Goal: Complete application form: Complete application form

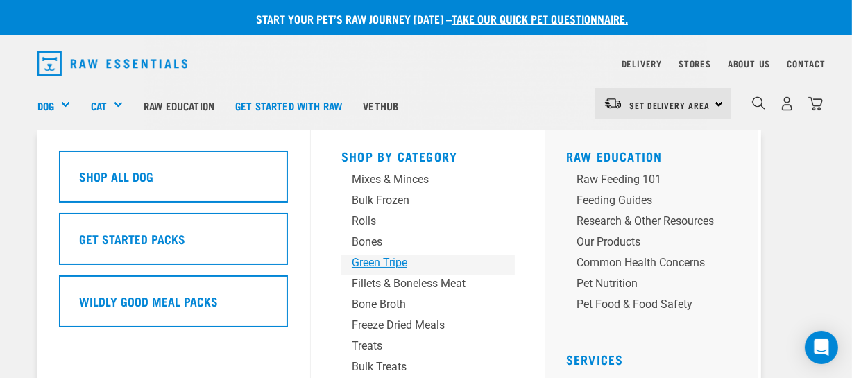
scroll to position [62, 0]
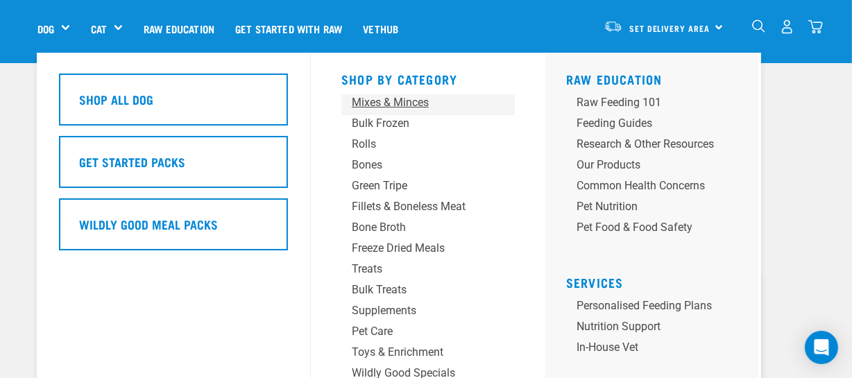
click at [415, 106] on div "Mixes & Minces" at bounding box center [417, 102] width 130 height 17
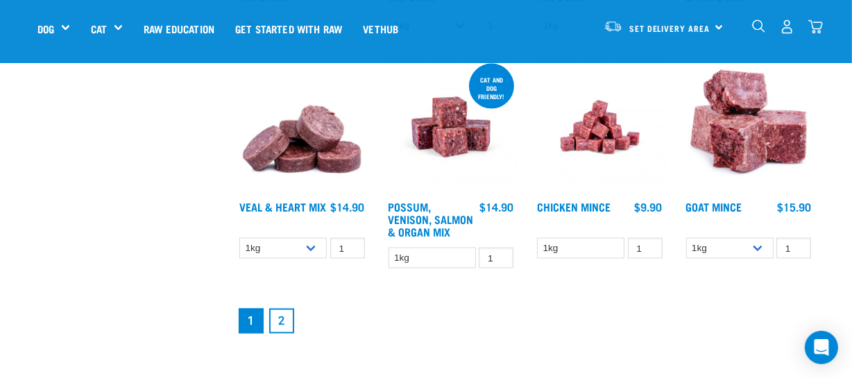
scroll to position [1766, 0]
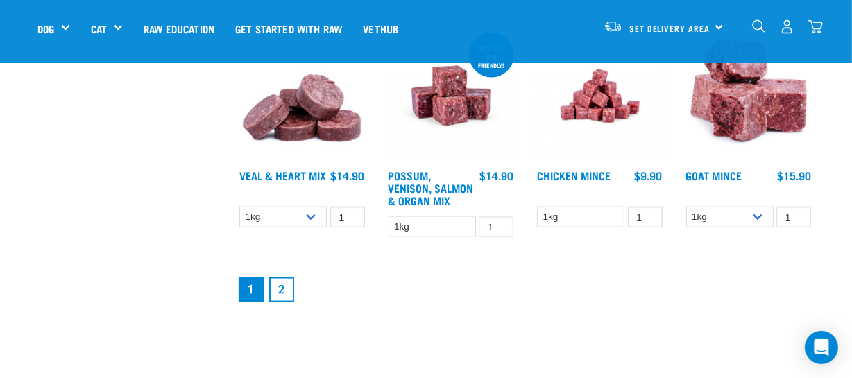
click at [282, 286] on link "2" at bounding box center [281, 290] width 25 height 25
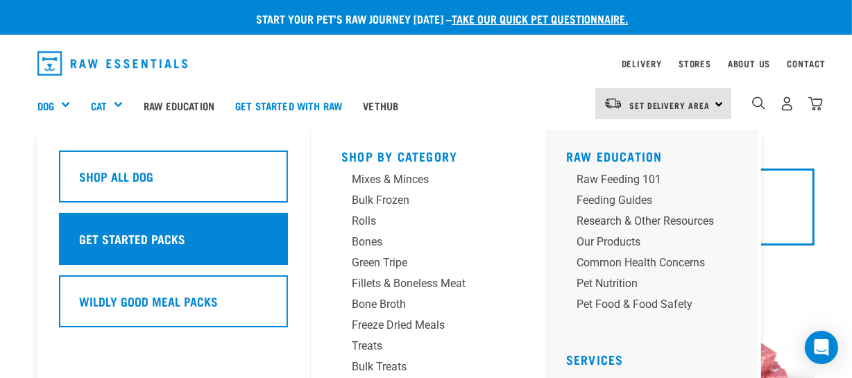
click at [149, 240] on h5 "Get Started Packs" at bounding box center [132, 239] width 106 height 18
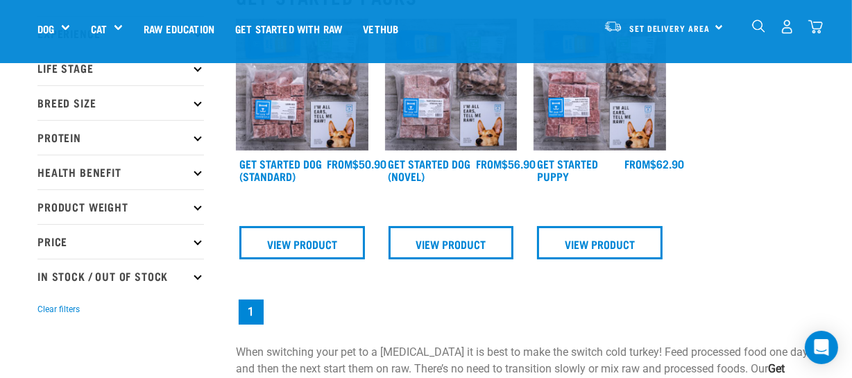
scroll to position [126, 0]
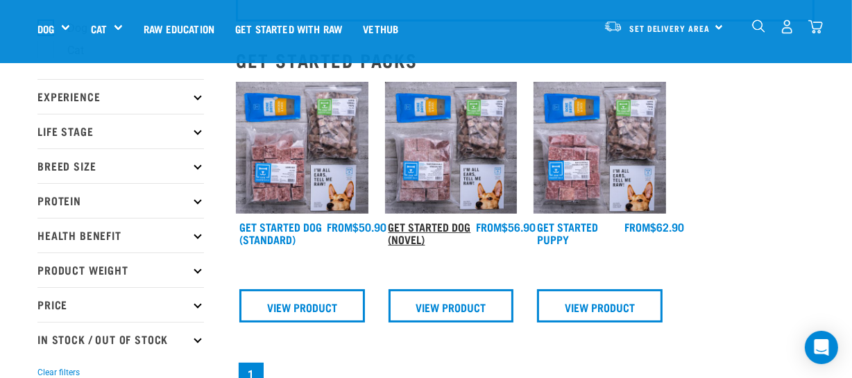
click at [409, 232] on link "Get Started Dog (Novel)" at bounding box center [430, 232] width 83 height 19
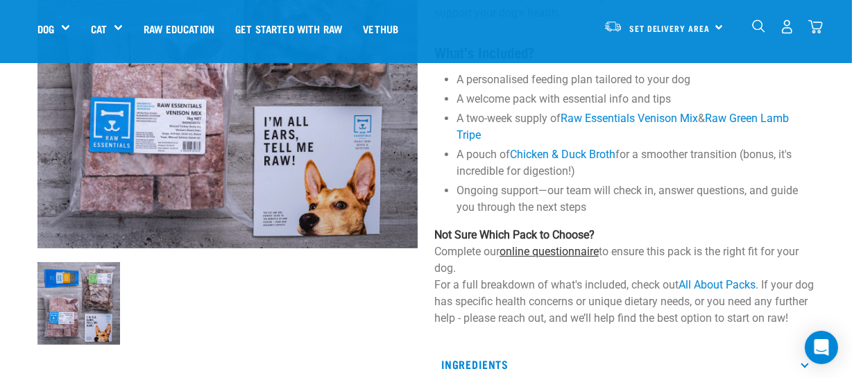
scroll to position [252, 0]
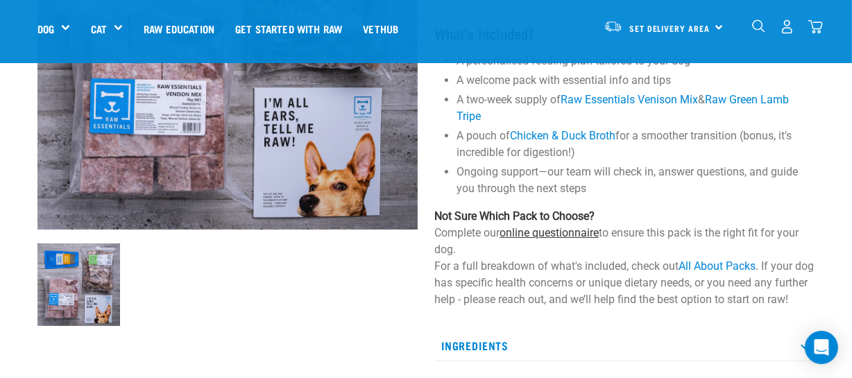
click at [541, 235] on link "online questionnaire" at bounding box center [549, 232] width 99 height 13
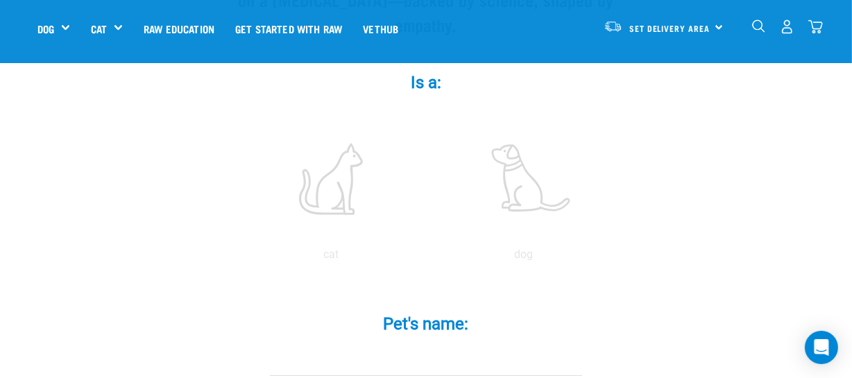
scroll to position [252, 0]
click at [521, 171] on label at bounding box center [523, 178] width 187 height 118
click at [427, 257] on input "radio" at bounding box center [427, 257] width 0 height 0
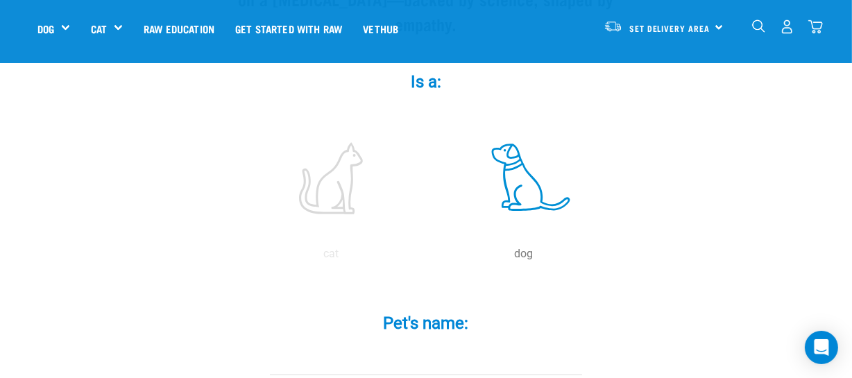
click at [389, 344] on input "Pet's name: *" at bounding box center [426, 359] width 312 height 31
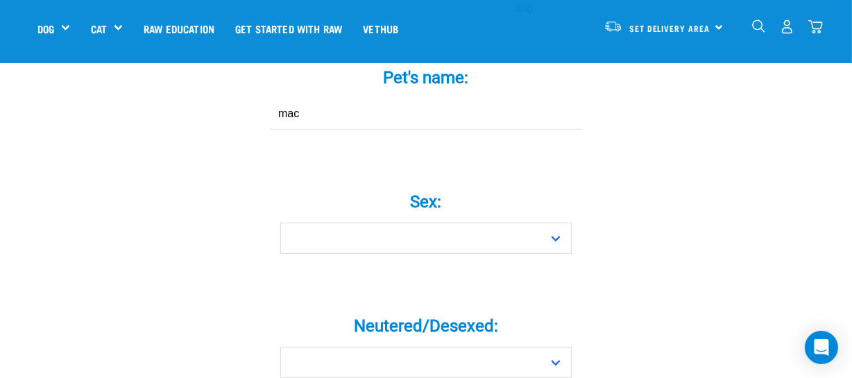
scroll to position [504, 0]
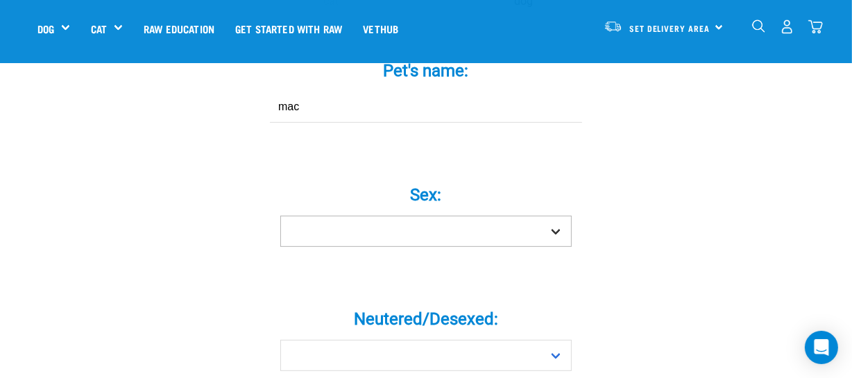
type input "mac"
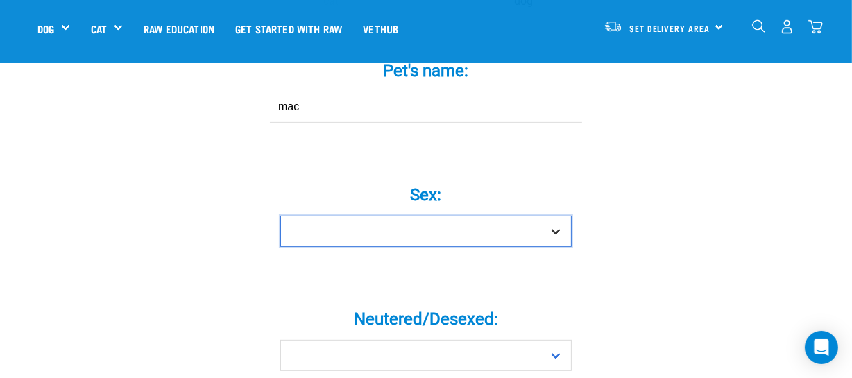
click at [554, 216] on select "Boy Girl" at bounding box center [425, 231] width 291 height 31
select select "boy"
click at [280, 216] on select "Boy Girl" at bounding box center [425, 231] width 291 height 31
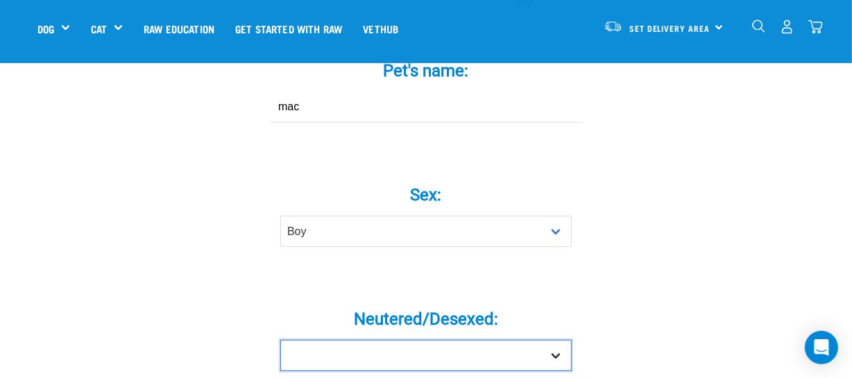
click at [561, 340] on select "Yes No" at bounding box center [425, 355] width 291 height 31
select select "yes"
click at [280, 340] on select "Yes No" at bounding box center [425, 355] width 291 height 31
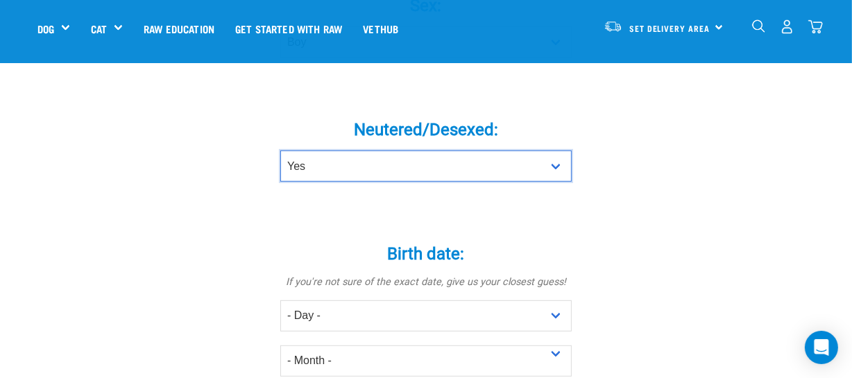
scroll to position [756, 0]
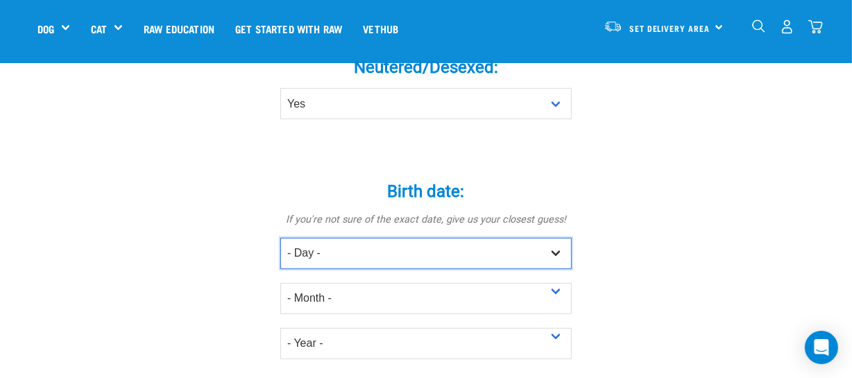
click at [553, 238] on select "- Day - 1 2 3 4 5 6 7 8 9 10 11 12 13 14 15 16 17 18 19 20 21 22 23 24 25 26 27" at bounding box center [425, 253] width 291 height 31
select select "15"
click at [280, 238] on select "- Day - 1 2 3 4 5 6 7 8 9 10 11 12 13 14 15 16 17 18 19 20 21 22 23 24 25 26 27" at bounding box center [425, 253] width 291 height 31
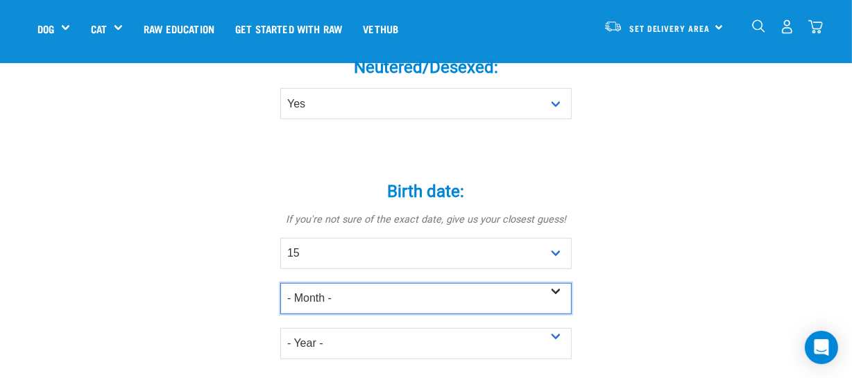
click at [559, 283] on select "- Month - January February March April May June July August September October N…" at bounding box center [425, 298] width 291 height 31
select select "May"
click at [280, 283] on select "- Month - January February March April May June July August September October N…" at bounding box center [425, 298] width 291 height 31
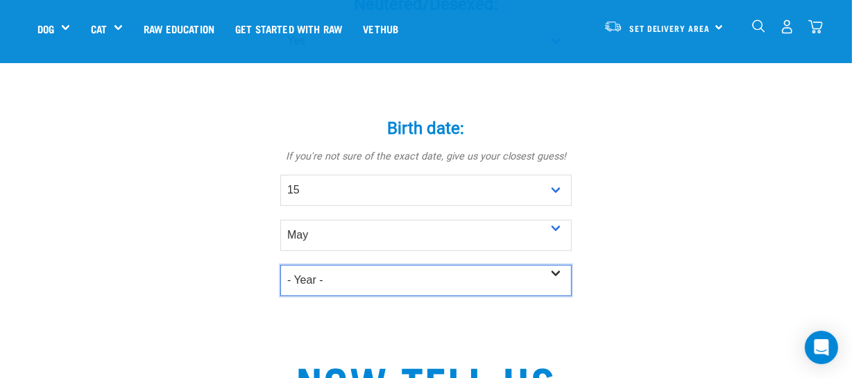
click at [561, 265] on select "- Year - 2025 2024 2023 2022 2021 2020 2019 2018 2017 2016 2015 2014 2013 2012" at bounding box center [425, 280] width 291 height 31
select select "2022"
click at [280, 265] on select "- Year - 2025 2024 2023 2022 2021 2020 2019 2018 2017 2016 2015 2014 2013 2012" at bounding box center [425, 280] width 291 height 31
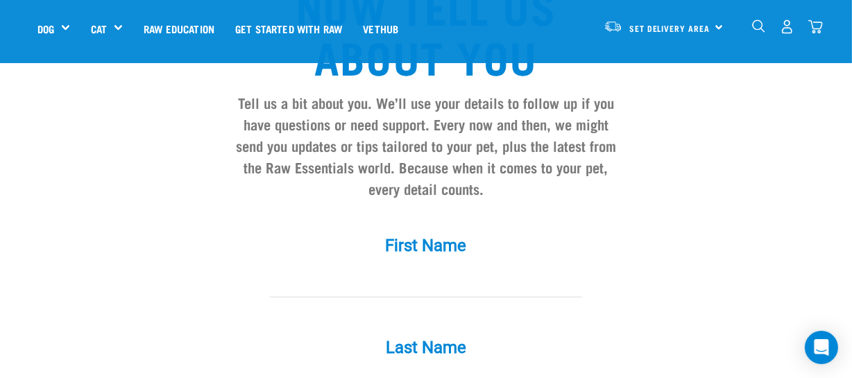
scroll to position [1261, 0]
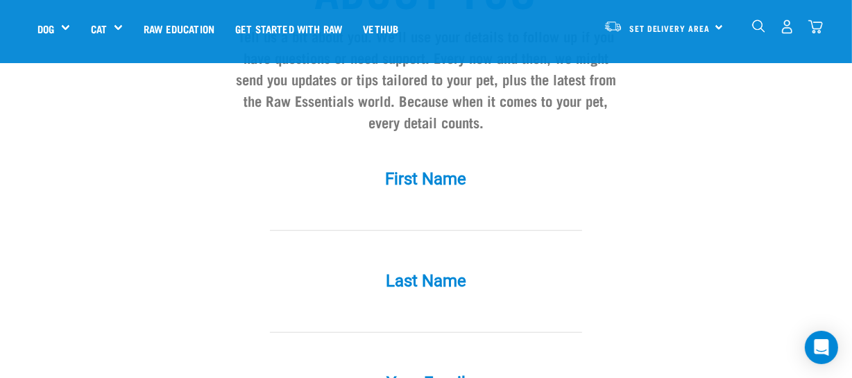
click at [305, 252] on div "Last Name *" at bounding box center [426, 292] width 416 height 81
click at [314, 200] on input "First Name *" at bounding box center [426, 215] width 312 height 31
type input "Jodi"
type input "Alexander"
type input "[EMAIL_ADDRESS][DOMAIN_NAME]"
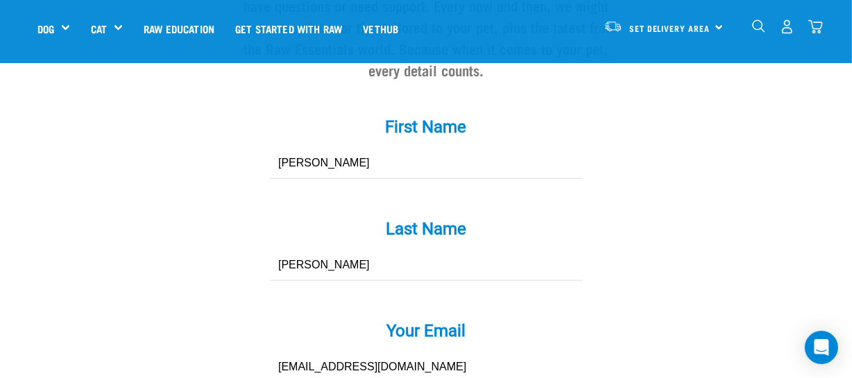
scroll to position [1388, 0]
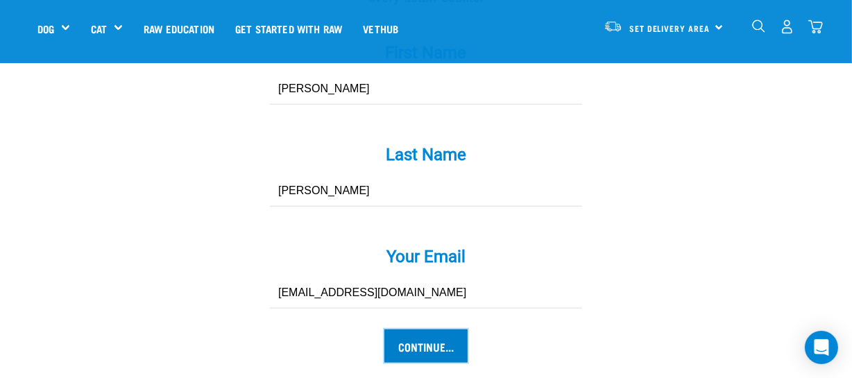
click at [447, 330] on input "Continue..." at bounding box center [425, 346] width 83 height 33
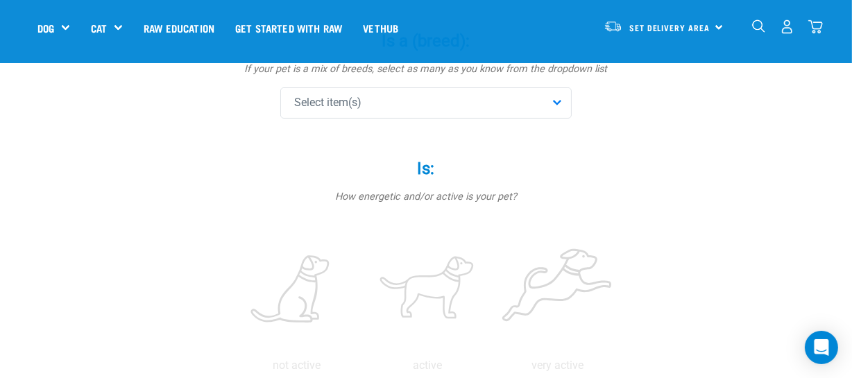
scroll to position [126, 0]
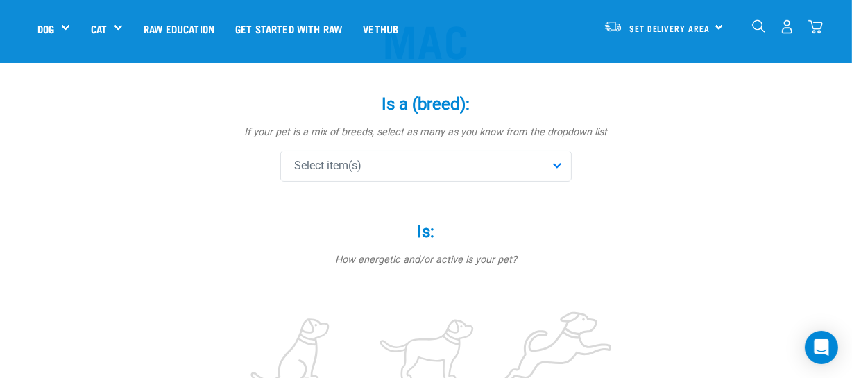
click at [466, 168] on div "Select item(s)" at bounding box center [425, 166] width 291 height 31
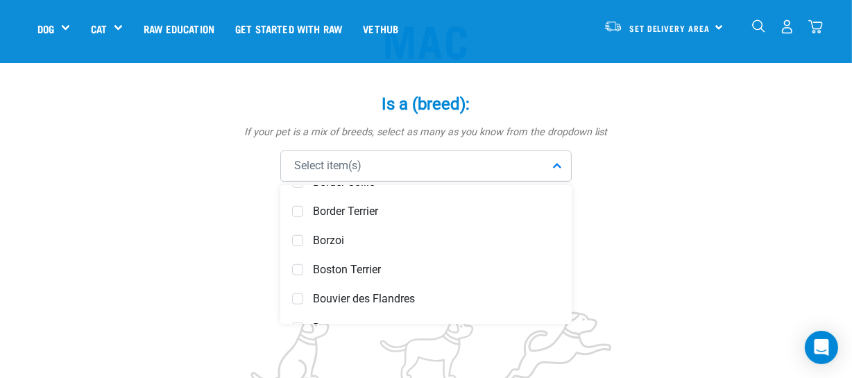
scroll to position [1009, 0]
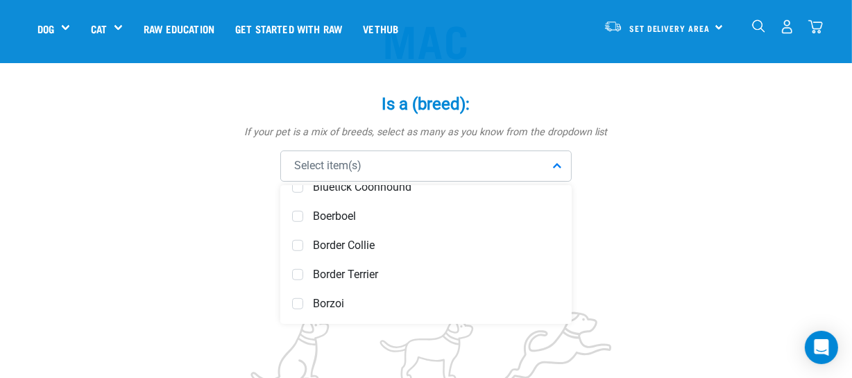
click at [430, 241] on span "Border Collie" at bounding box center [436, 246] width 247 height 14
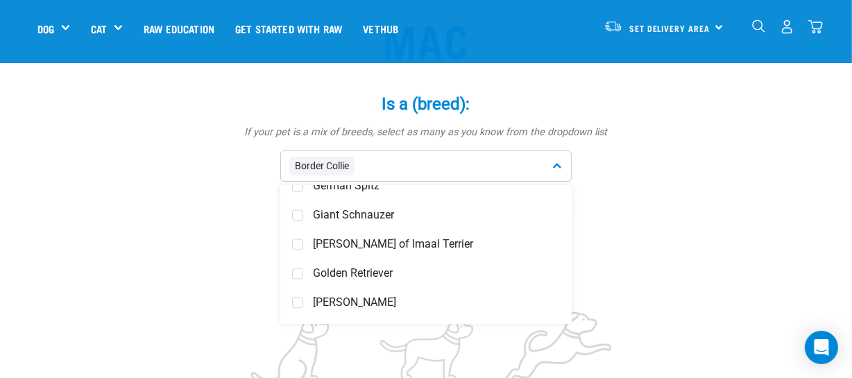
scroll to position [2649, 0]
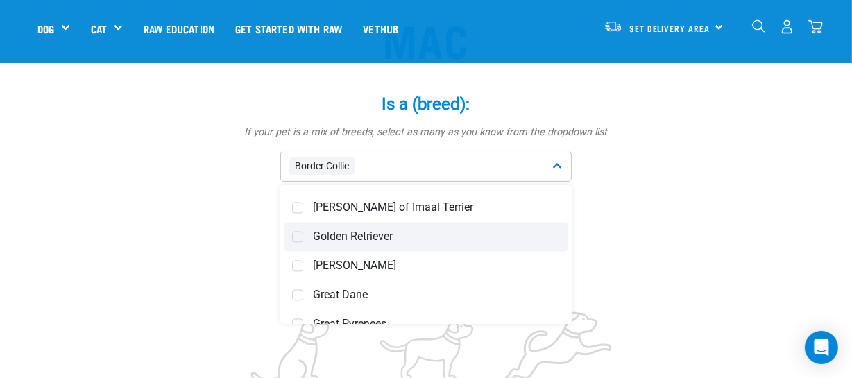
click at [422, 239] on span "Golden Retriever" at bounding box center [436, 237] width 247 height 14
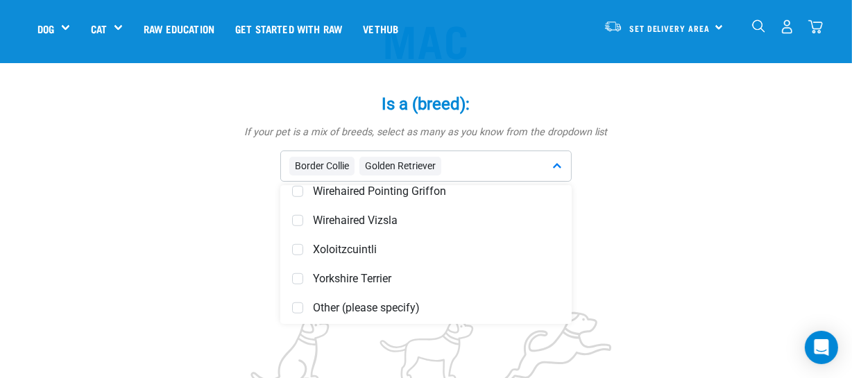
scroll to position [5780, 0]
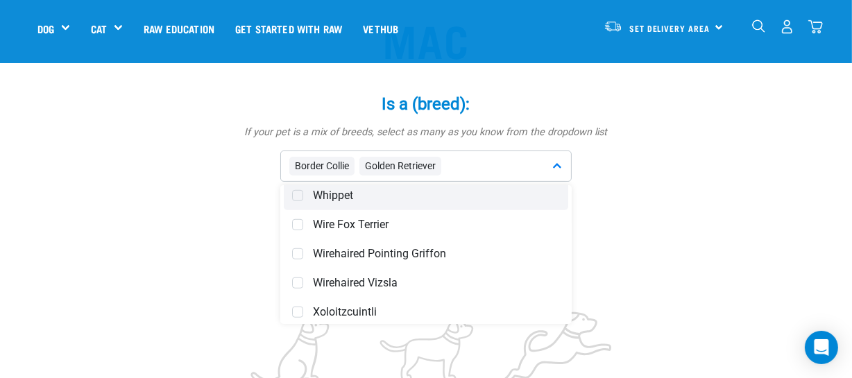
click at [341, 198] on span "Whippet" at bounding box center [436, 196] width 247 height 14
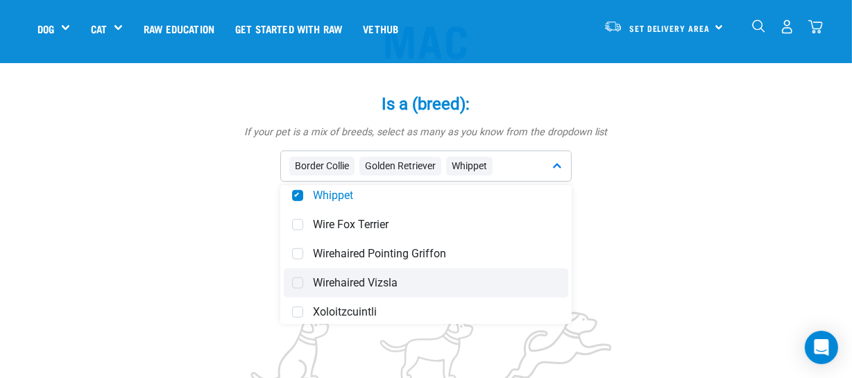
scroll to position [5842, 0]
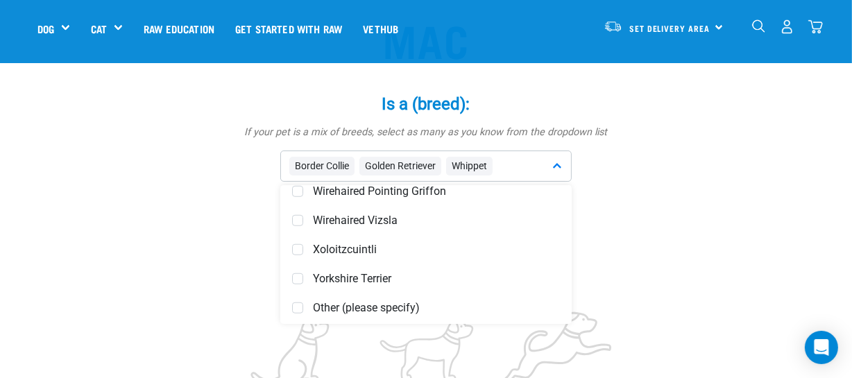
click at [618, 260] on p "How energetic and/or active is your pet?" at bounding box center [426, 260] width 416 height 15
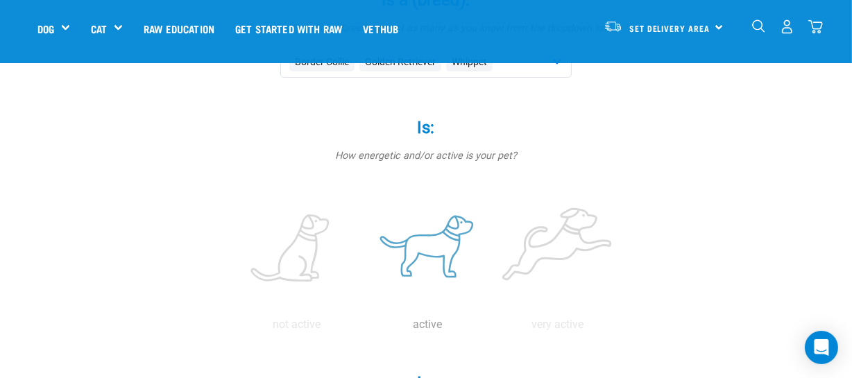
scroll to position [252, 0]
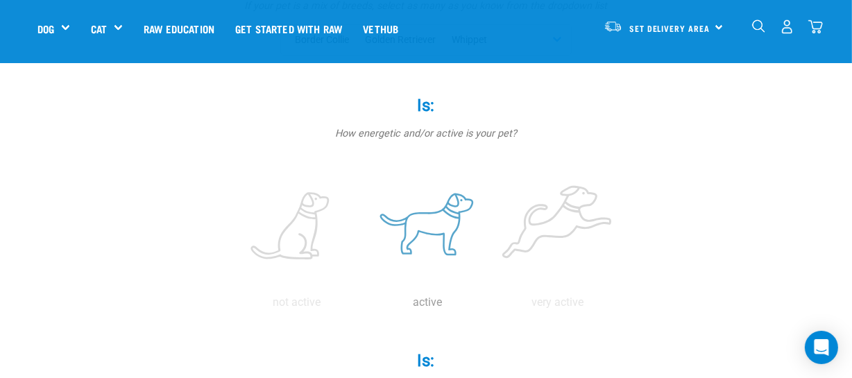
click at [437, 307] on p "active" at bounding box center [427, 302] width 125 height 17
click at [418, 239] on label at bounding box center [427, 227] width 125 height 118
click at [362, 306] on input "radio" at bounding box center [362, 306] width 0 height 0
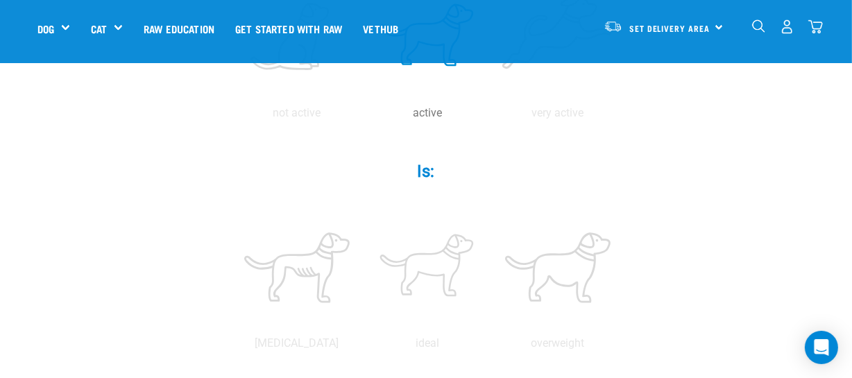
scroll to position [504, 0]
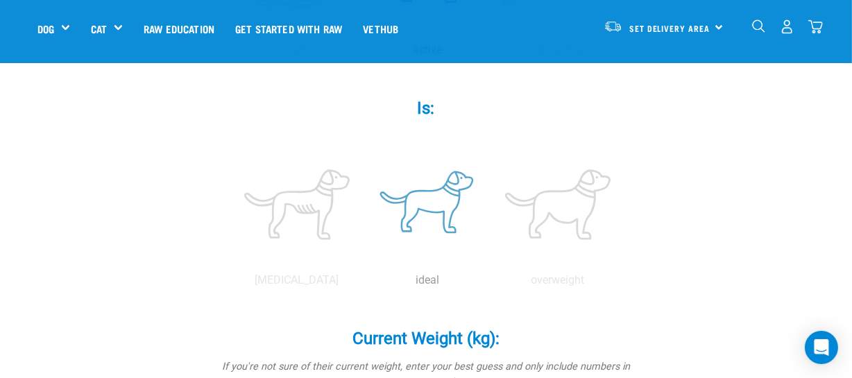
click at [431, 244] on label at bounding box center [427, 205] width 125 height 118
click at [362, 284] on input "radio" at bounding box center [362, 284] width 0 height 0
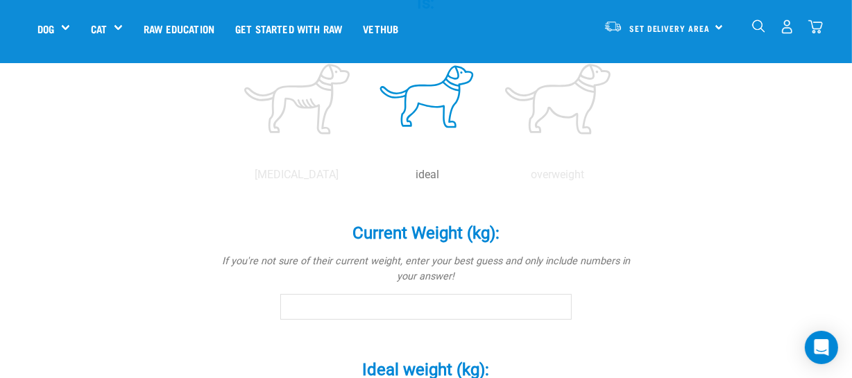
scroll to position [631, 0]
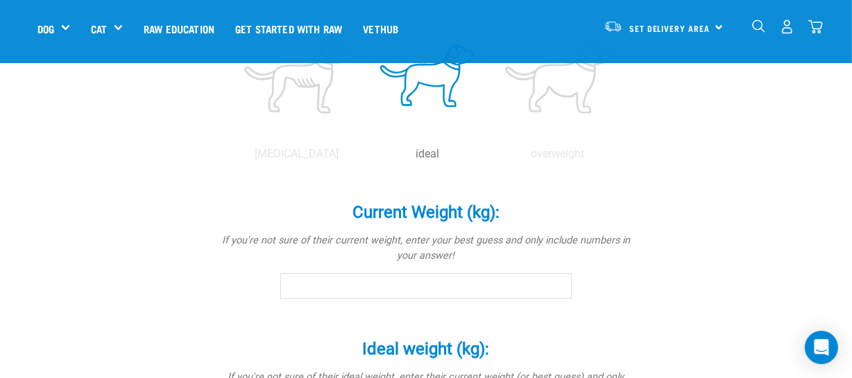
click at [336, 290] on input "Current Weight (kg): *" at bounding box center [425, 285] width 291 height 25
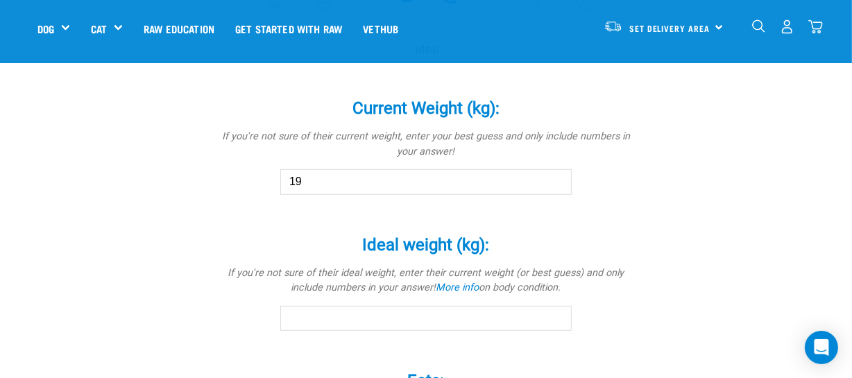
scroll to position [756, 0]
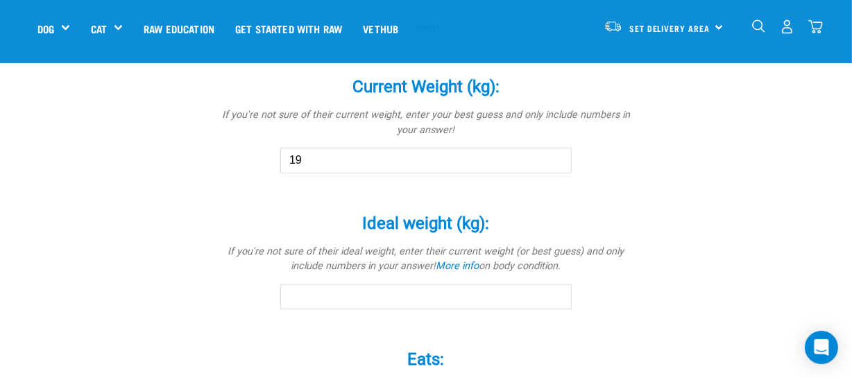
type input "19"
click at [382, 296] on input "Ideal weight (kg): *" at bounding box center [425, 296] width 291 height 25
click at [556, 296] on input "18.9" at bounding box center [425, 296] width 291 height 25
type input "19"
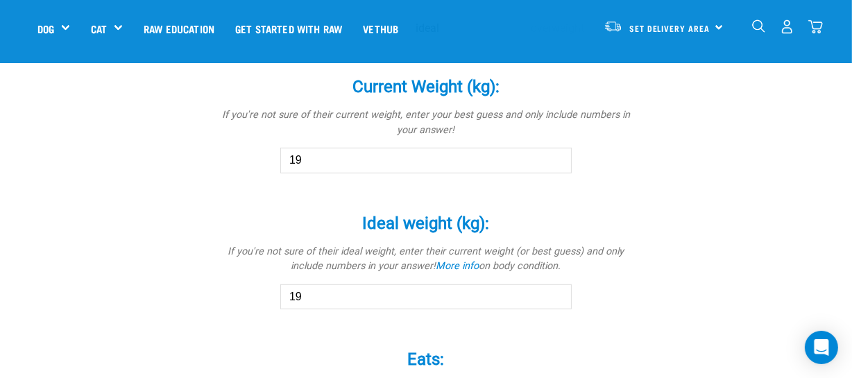
click at [556, 289] on input "19" at bounding box center [425, 296] width 291 height 25
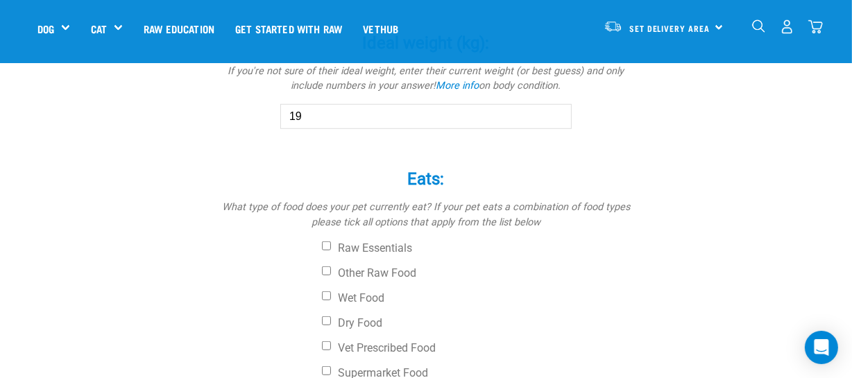
scroll to position [946, 0]
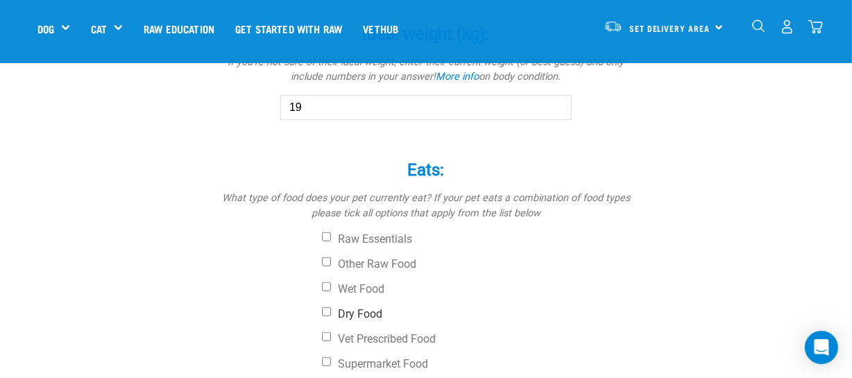
click at [369, 314] on label "Dry Food" at bounding box center [478, 314] width 312 height 14
click at [331, 314] on input "Dry Food" at bounding box center [326, 311] width 9 height 9
checkbox input "true"
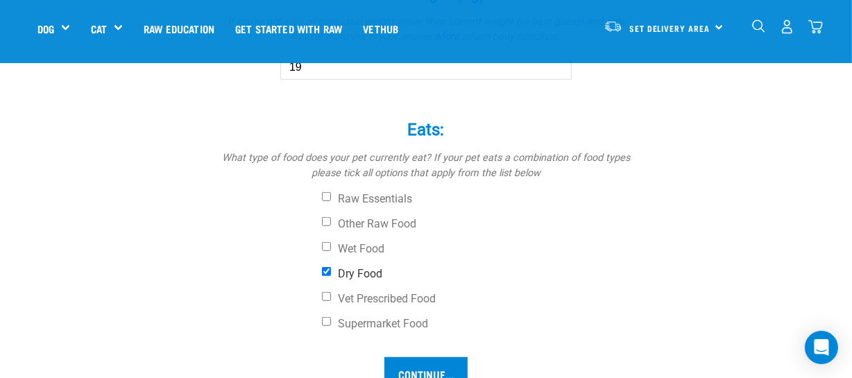
scroll to position [1009, 0]
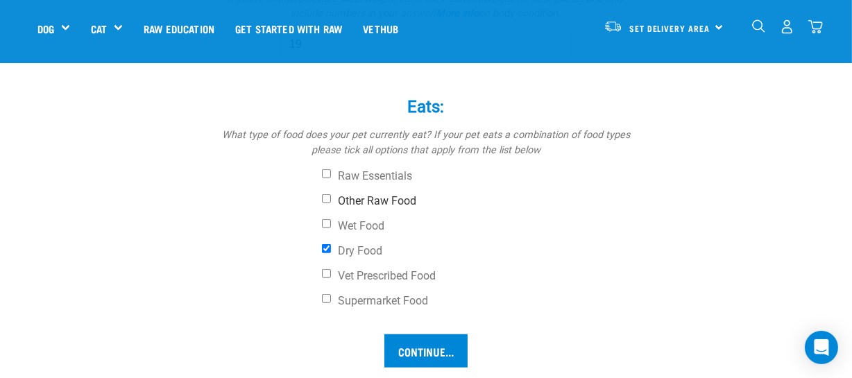
click at [328, 201] on input "Other Raw Food" at bounding box center [326, 198] width 9 height 9
checkbox input "true"
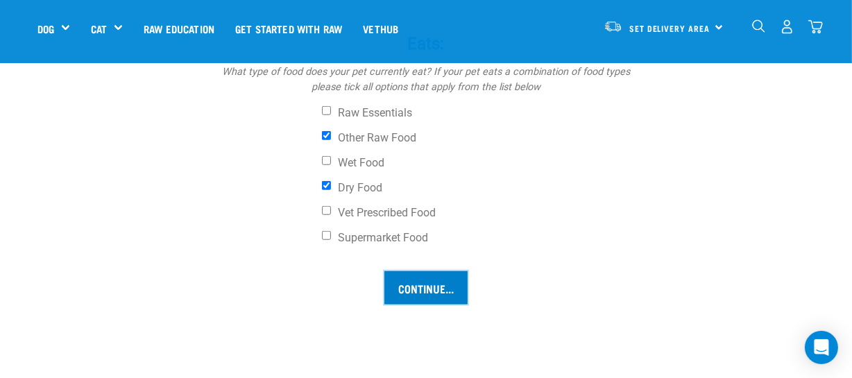
click at [428, 300] on input "Continue..." at bounding box center [425, 287] width 83 height 33
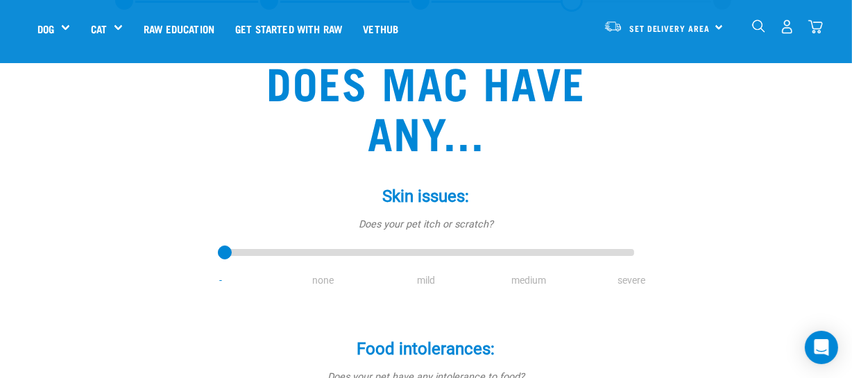
scroll to position [126, 0]
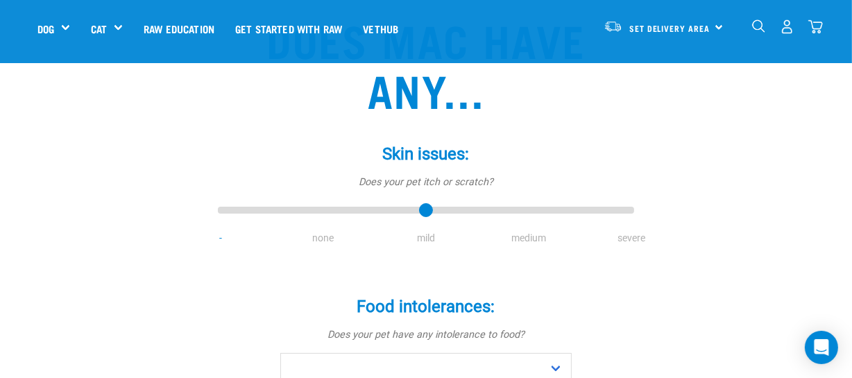
type input "2"
click at [423, 212] on input "range" at bounding box center [426, 210] width 416 height 19
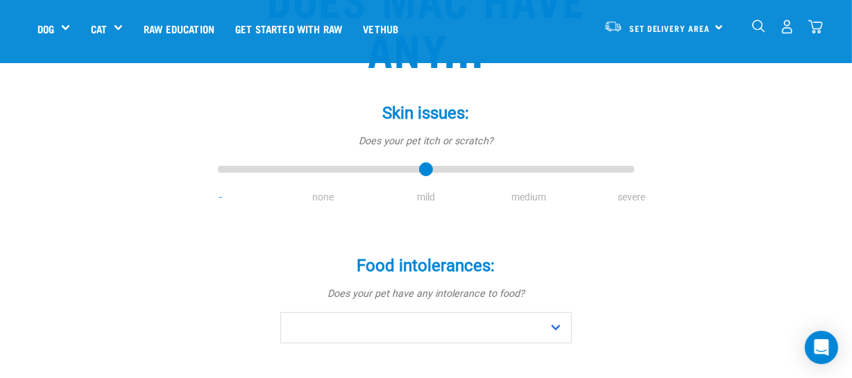
scroll to position [189, 0]
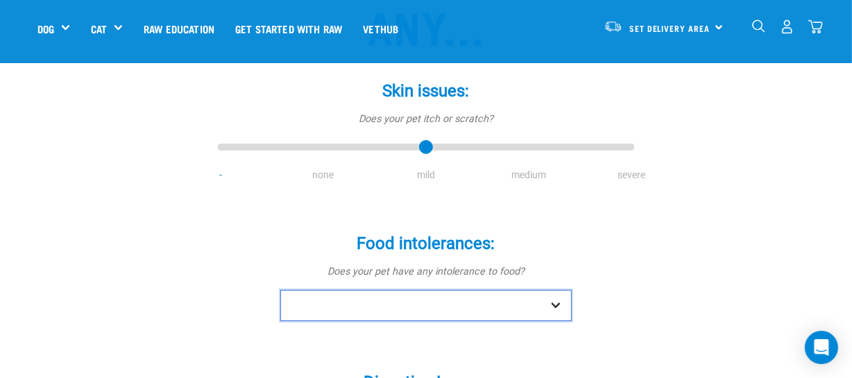
click at [561, 307] on select "No Yes" at bounding box center [425, 305] width 291 height 31
select select "yes"
click at [280, 290] on select "No Yes" at bounding box center [425, 305] width 291 height 31
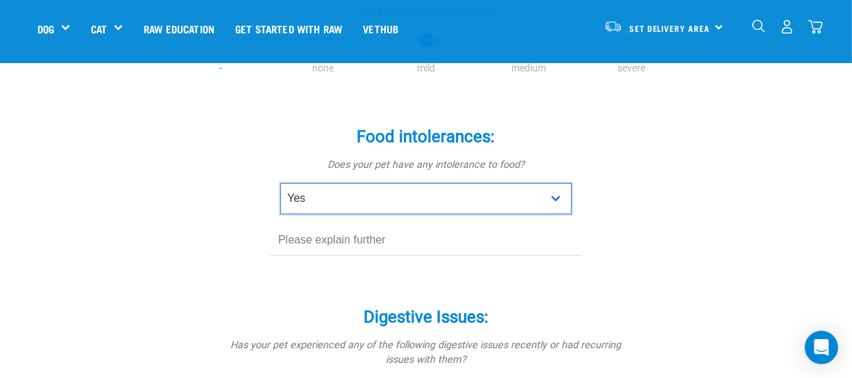
scroll to position [315, 0]
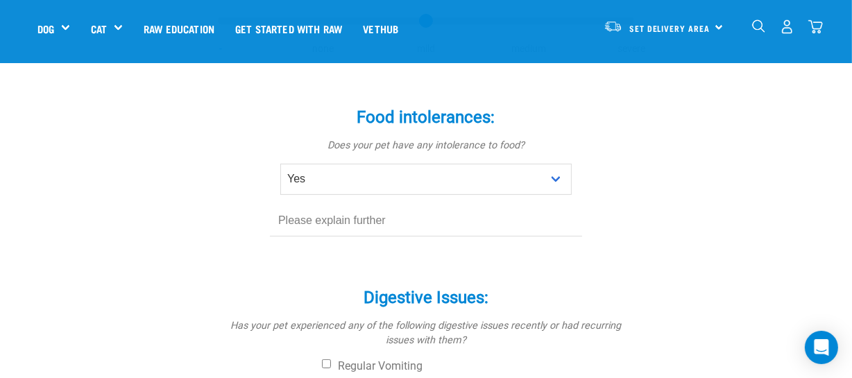
click at [309, 255] on div "Food intolerances: * Does your pet have any intolerance to food? No Yes" at bounding box center [426, 172] width 416 height 169
click at [306, 241] on div "Food intolerances: * Does your pet have any intolerance to food? No Yes" at bounding box center [426, 172] width 416 height 169
drag, startPoint x: 265, startPoint y: 257, endPoint x: 264, endPoint y: 271, distance: 13.3
click at [264, 262] on form "Skin issues: * Does your pet itch or scratch? - none mild medium severe Food in…" at bounding box center [426, 371] width 394 height 872
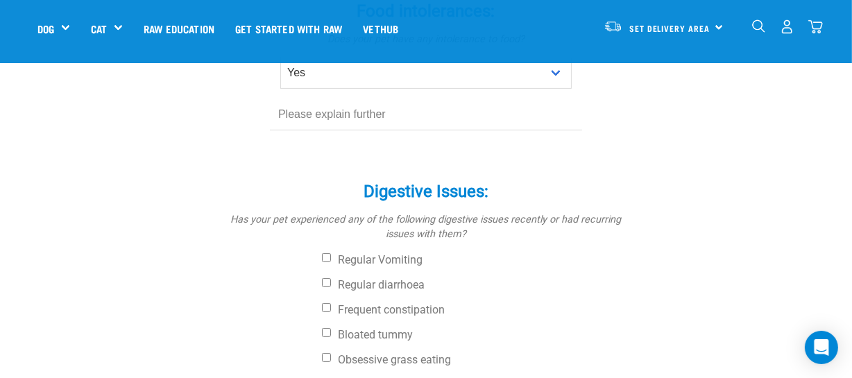
scroll to position [378, 0]
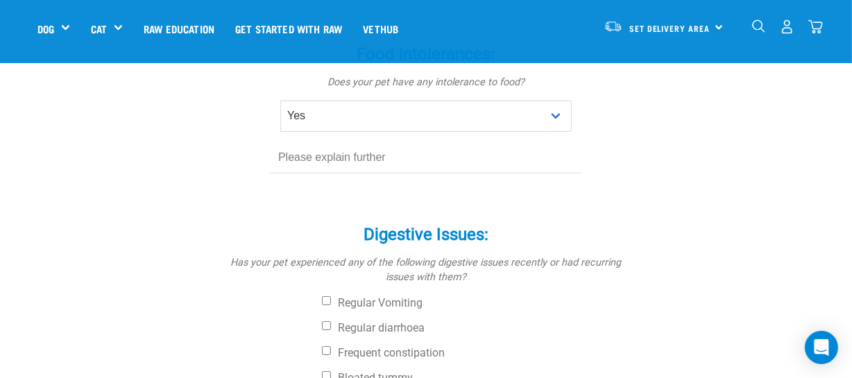
click at [347, 156] on input "text" at bounding box center [426, 157] width 312 height 31
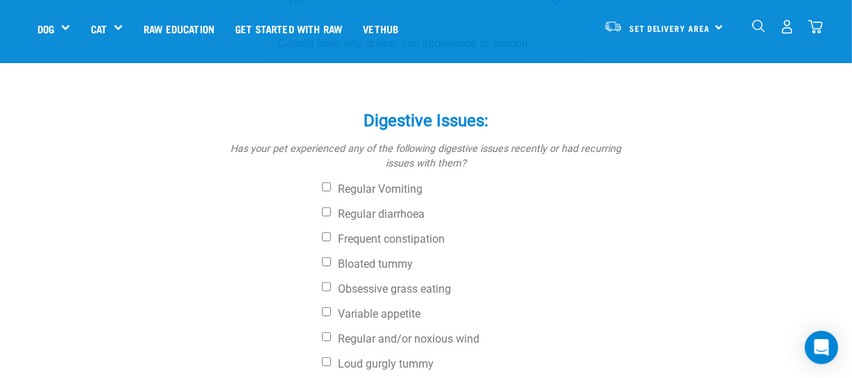
scroll to position [504, 0]
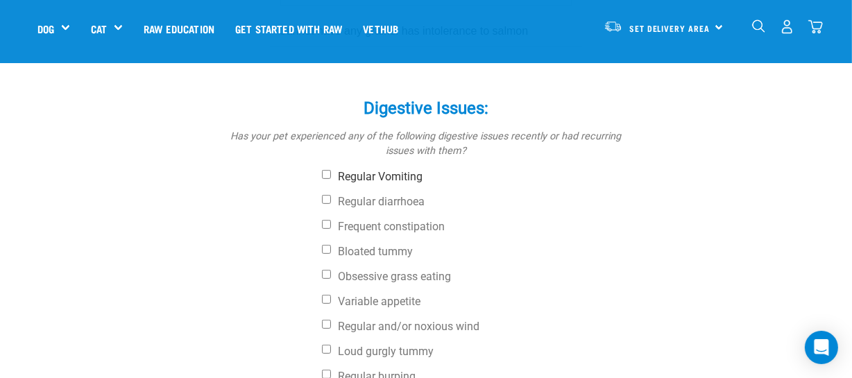
type input "Cannot have any grains. has intolerance to salmon"
click at [327, 176] on input "Regular Vomiting" at bounding box center [326, 174] width 9 height 9
checkbox input "true"
click at [331, 205] on label "Regular diarrhoea" at bounding box center [478, 202] width 312 height 14
click at [331, 204] on input "Regular diarrhoea" at bounding box center [326, 199] width 9 height 9
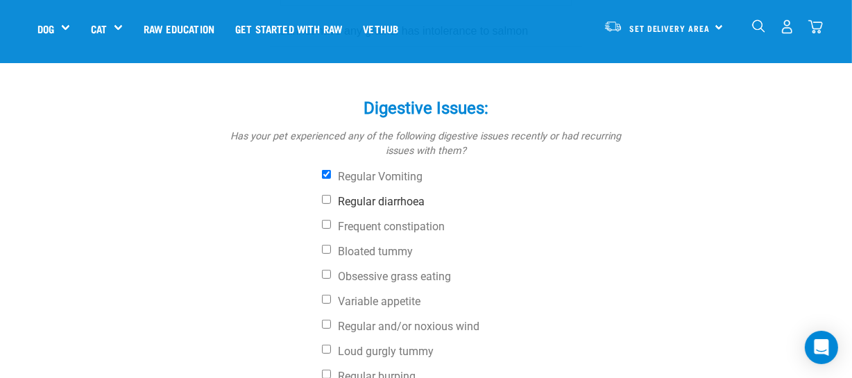
checkbox input "true"
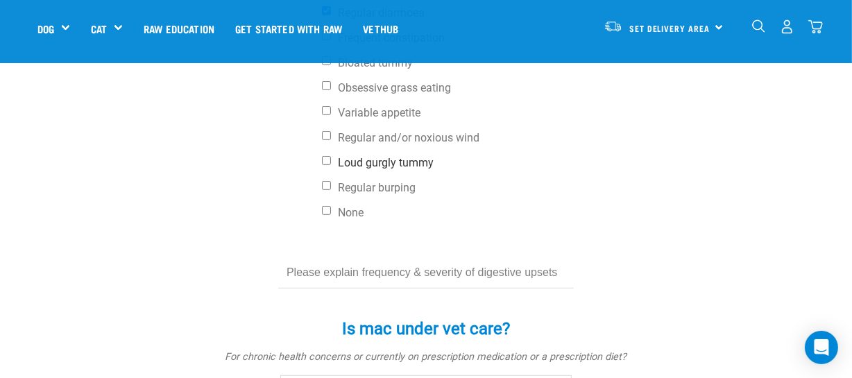
scroll to position [694, 0]
click at [405, 275] on input "text" at bounding box center [426, 272] width 296 height 31
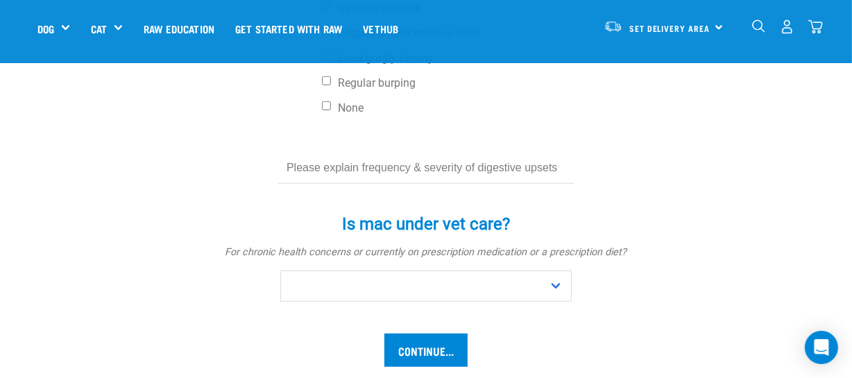
scroll to position [819, 0]
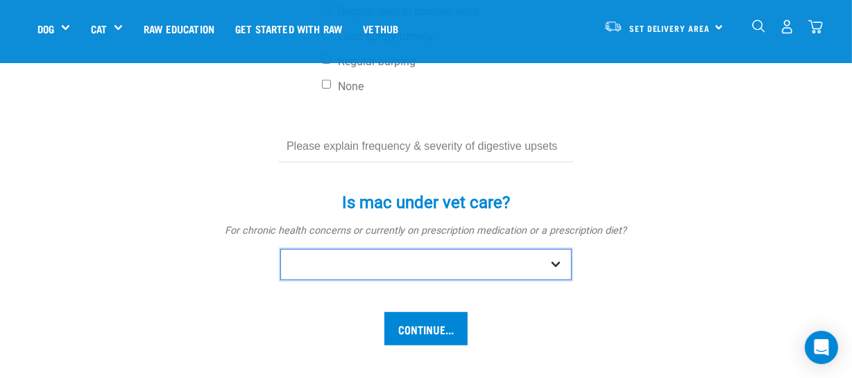
click at [556, 264] on select "No Yes" at bounding box center [425, 264] width 291 height 31
select select "no"
click at [280, 249] on select "No Yes" at bounding box center [425, 264] width 291 height 31
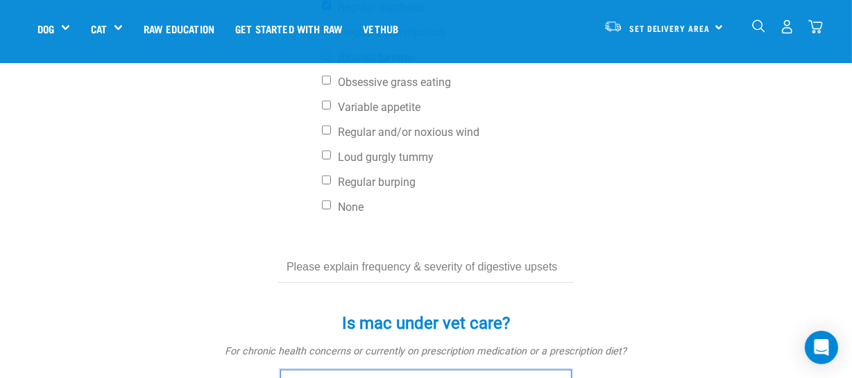
scroll to position [694, 0]
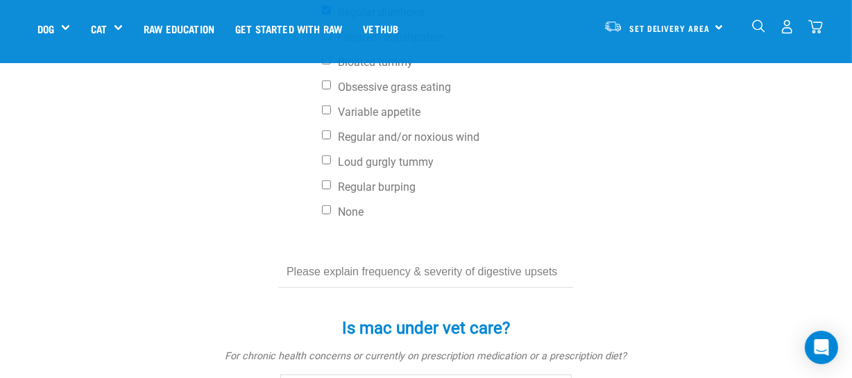
click at [373, 271] on input "text" at bounding box center [426, 272] width 296 height 31
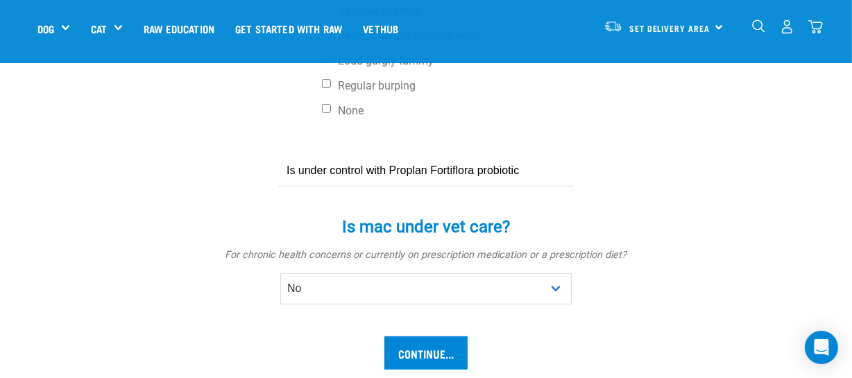
scroll to position [819, 0]
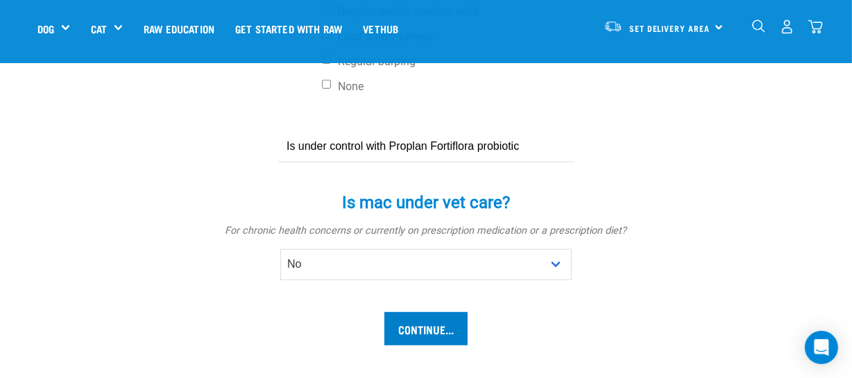
type input "Is under control with Proplan Fortiflora probiotic"
click at [438, 327] on input "Continue..." at bounding box center [425, 328] width 83 height 33
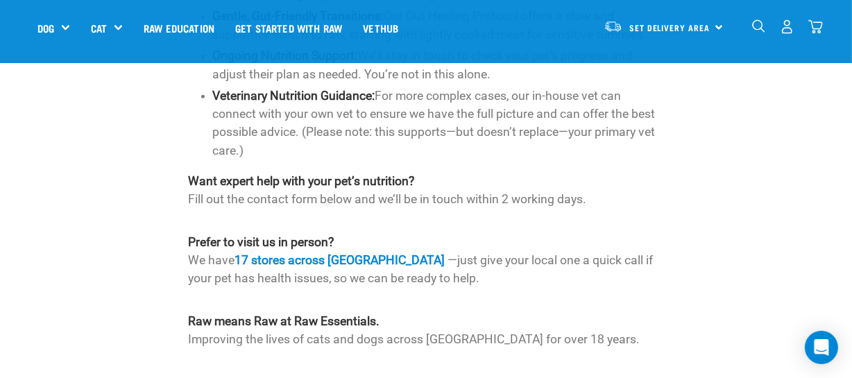
scroll to position [694, 0]
